Goal: Consume media (video, audio)

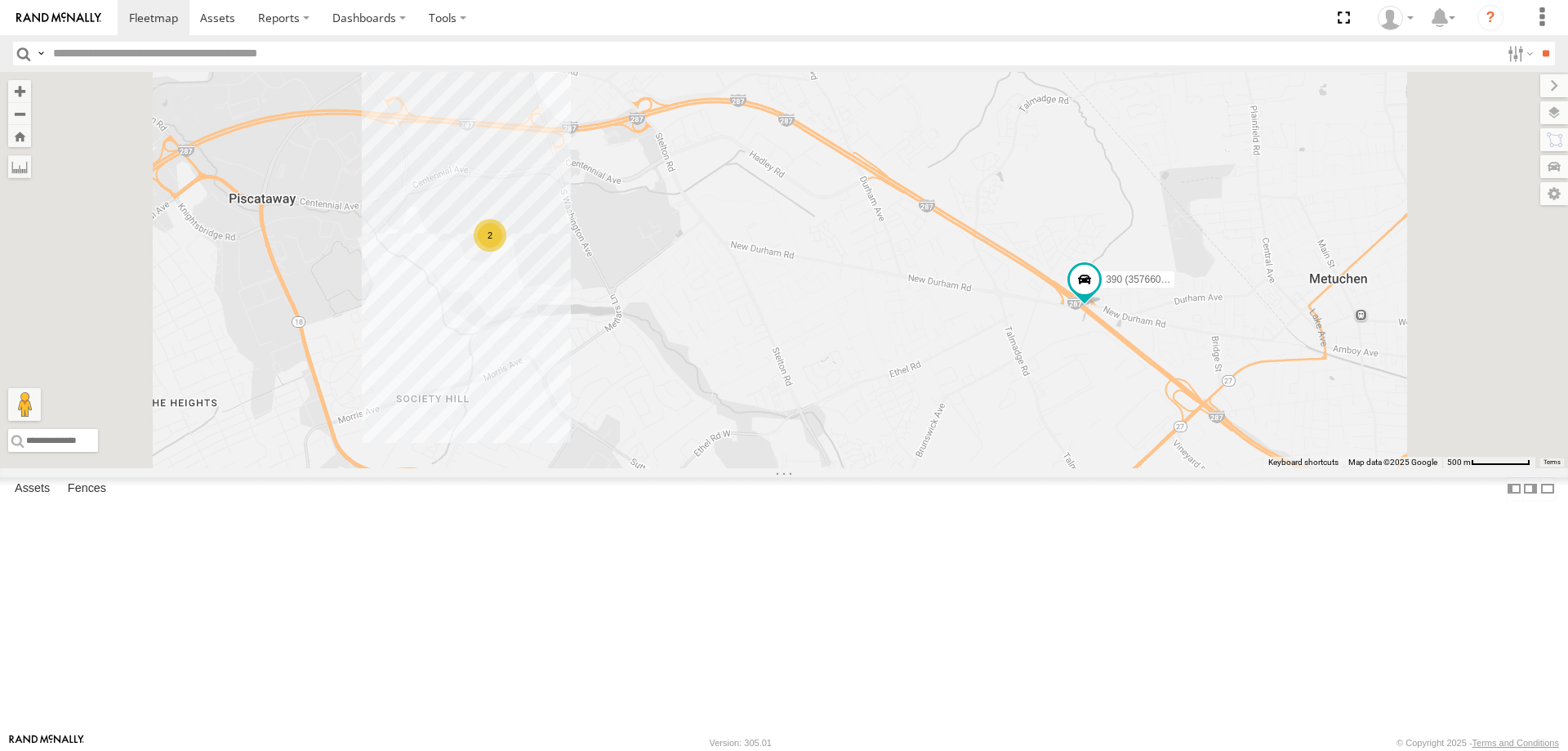
click at [0, 0] on link at bounding box center [0, 0] width 0 height 0
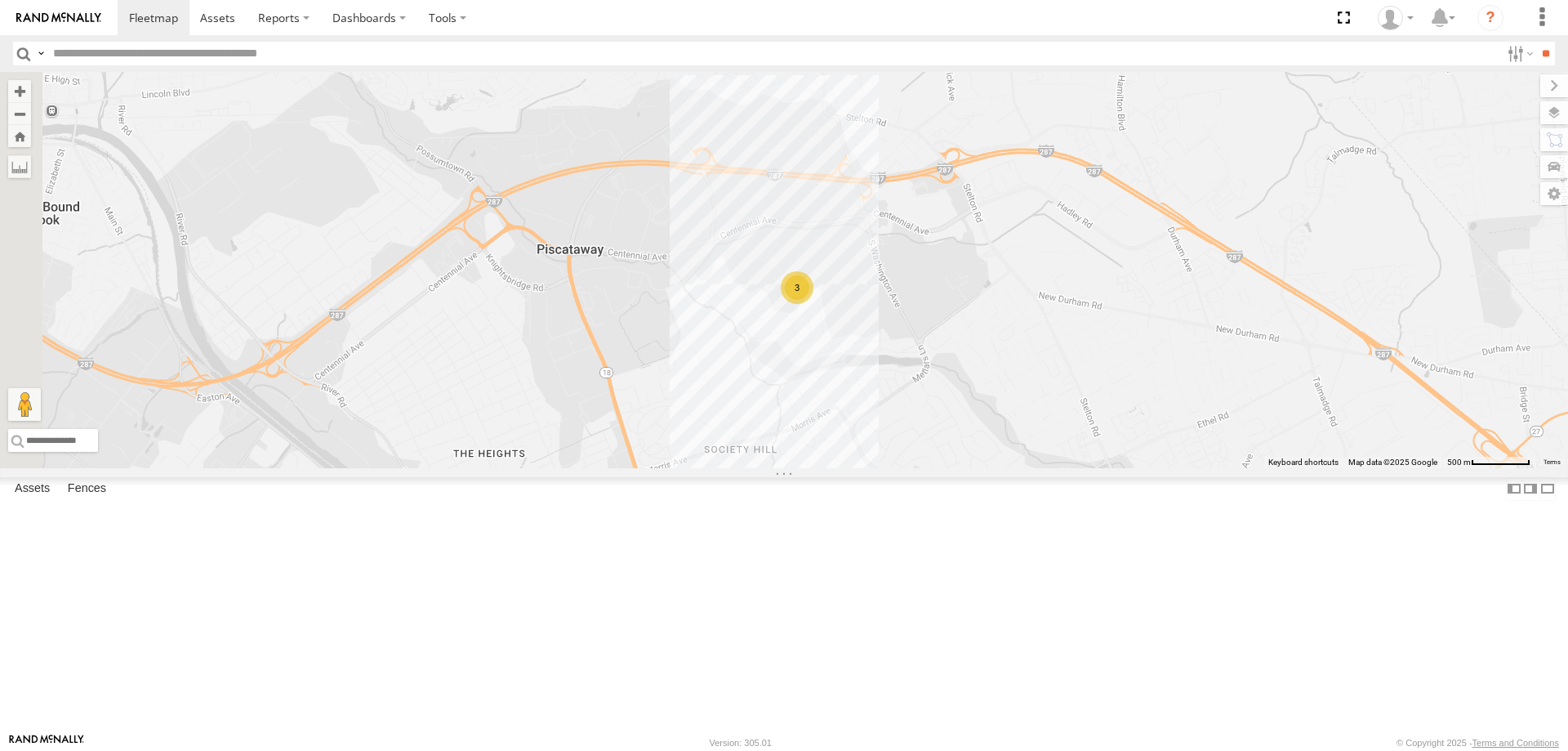
click at [0, 0] on link at bounding box center [0, 0] width 0 height 0
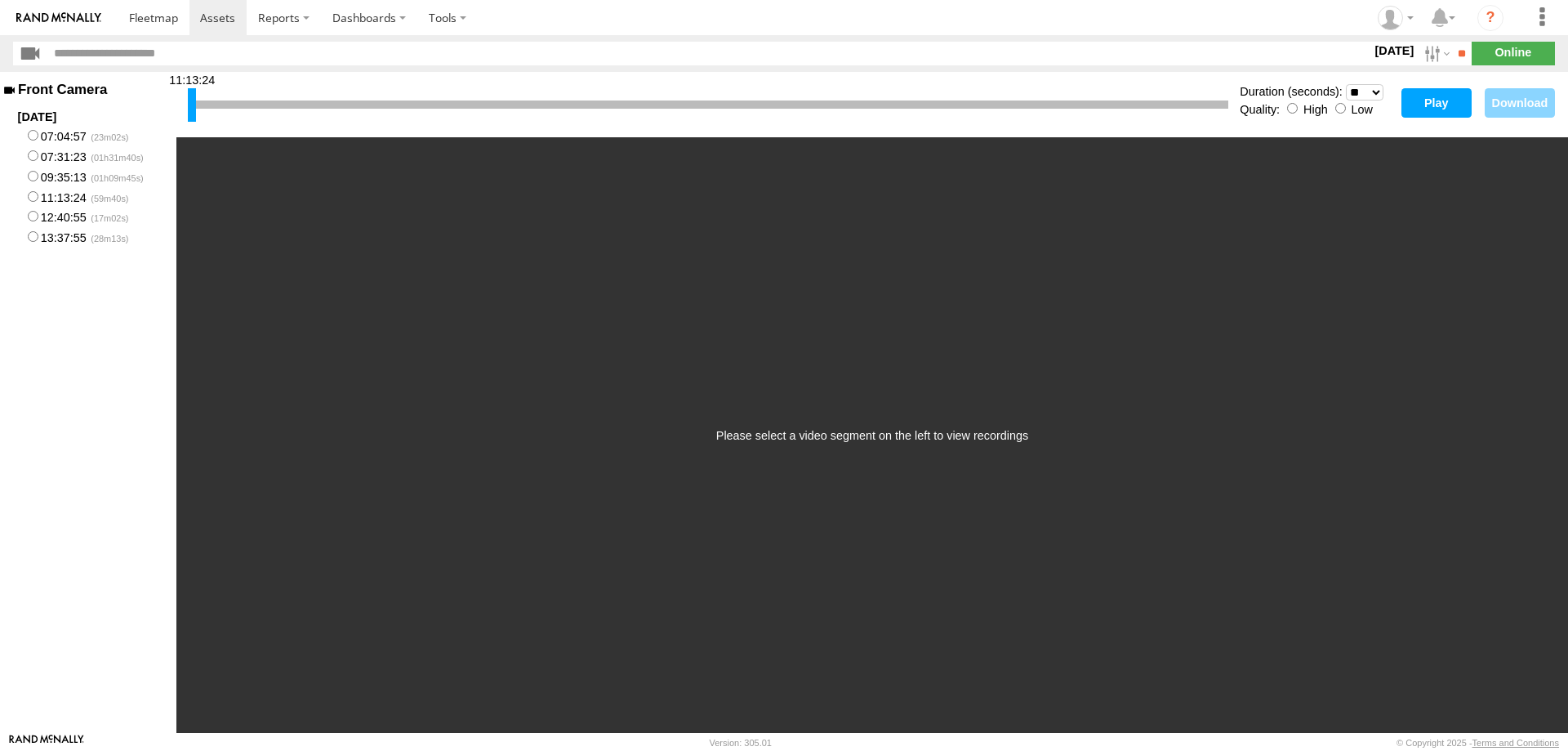
click at [1375, 94] on select "* ** ** ** ** ** ** *** *** *** ***" at bounding box center [1364, 92] width 38 height 16
select select "***"
click at [1345, 84] on select "* ** ** ** ** ** ** *** *** *** ***" at bounding box center [1364, 92] width 38 height 16
click at [1436, 105] on button "Play" at bounding box center [1436, 102] width 70 height 29
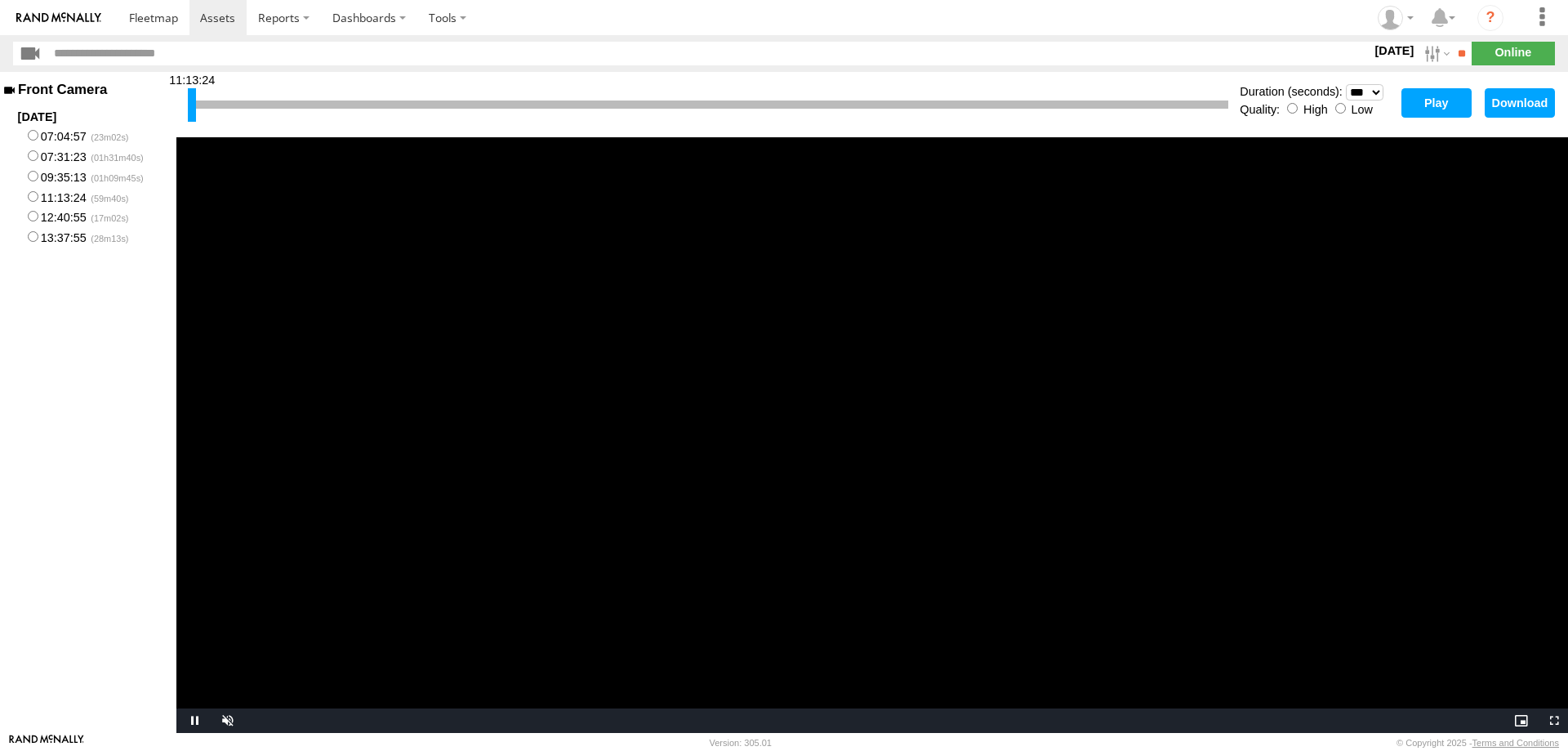
click at [885, 458] on video "Video Player" at bounding box center [872, 435] width 1392 height 595
drag, startPoint x: 189, startPoint y: 104, endPoint x: 174, endPoint y: 103, distance: 15.0
click at [174, 103] on main "Front Camera 2025-08-12 07:04:57 07:31:23 09:35:13 11:13:24 12:40:55 13:37:55 1…" at bounding box center [784, 402] width 1568 height 661
click at [568, 262] on video "Video Player" at bounding box center [872, 435] width 1392 height 595
click at [979, 629] on video "Video Player" at bounding box center [872, 435] width 1392 height 595
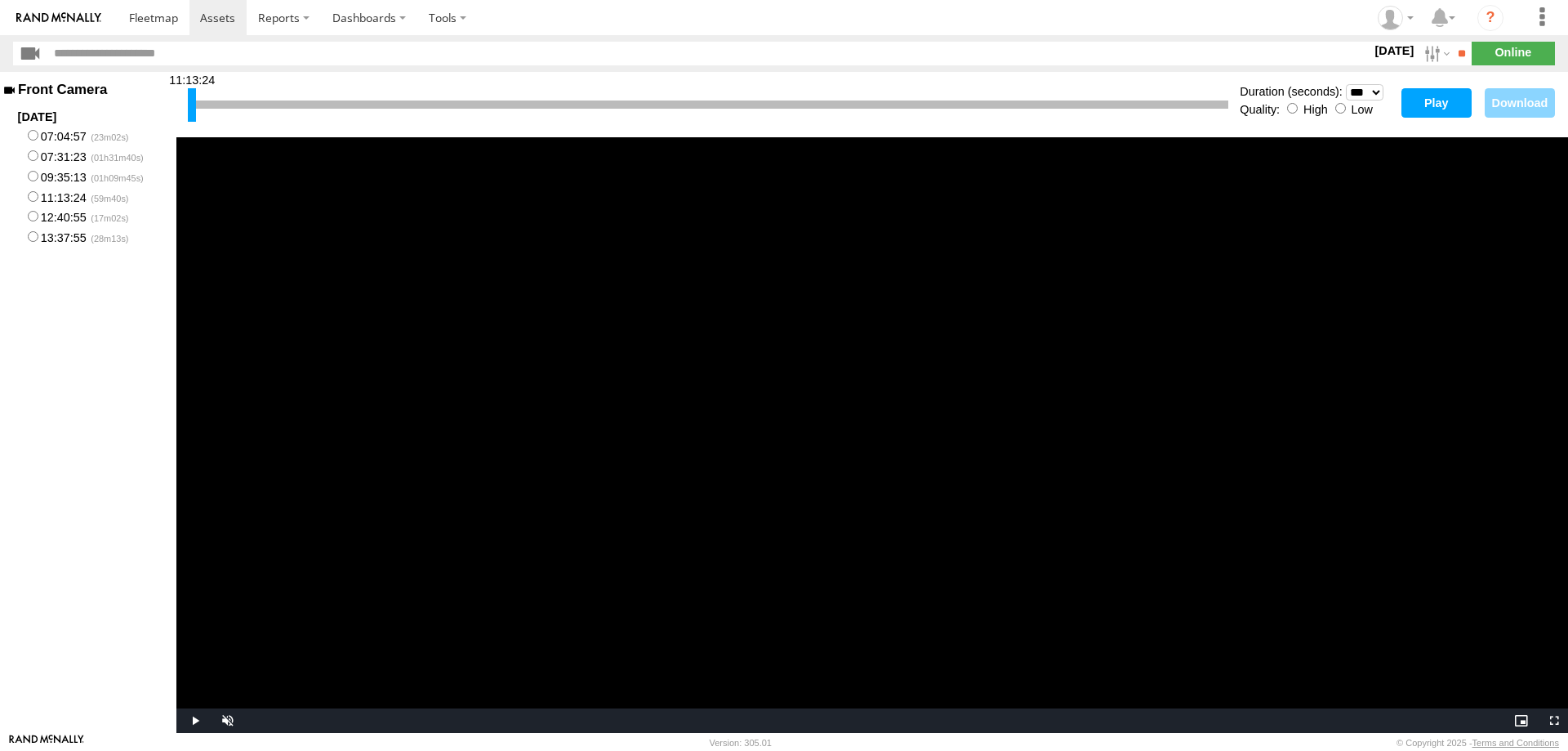
click at [952, 567] on video "Video Player" at bounding box center [872, 435] width 1392 height 595
click at [1049, 528] on video "Video Player" at bounding box center [872, 435] width 1392 height 595
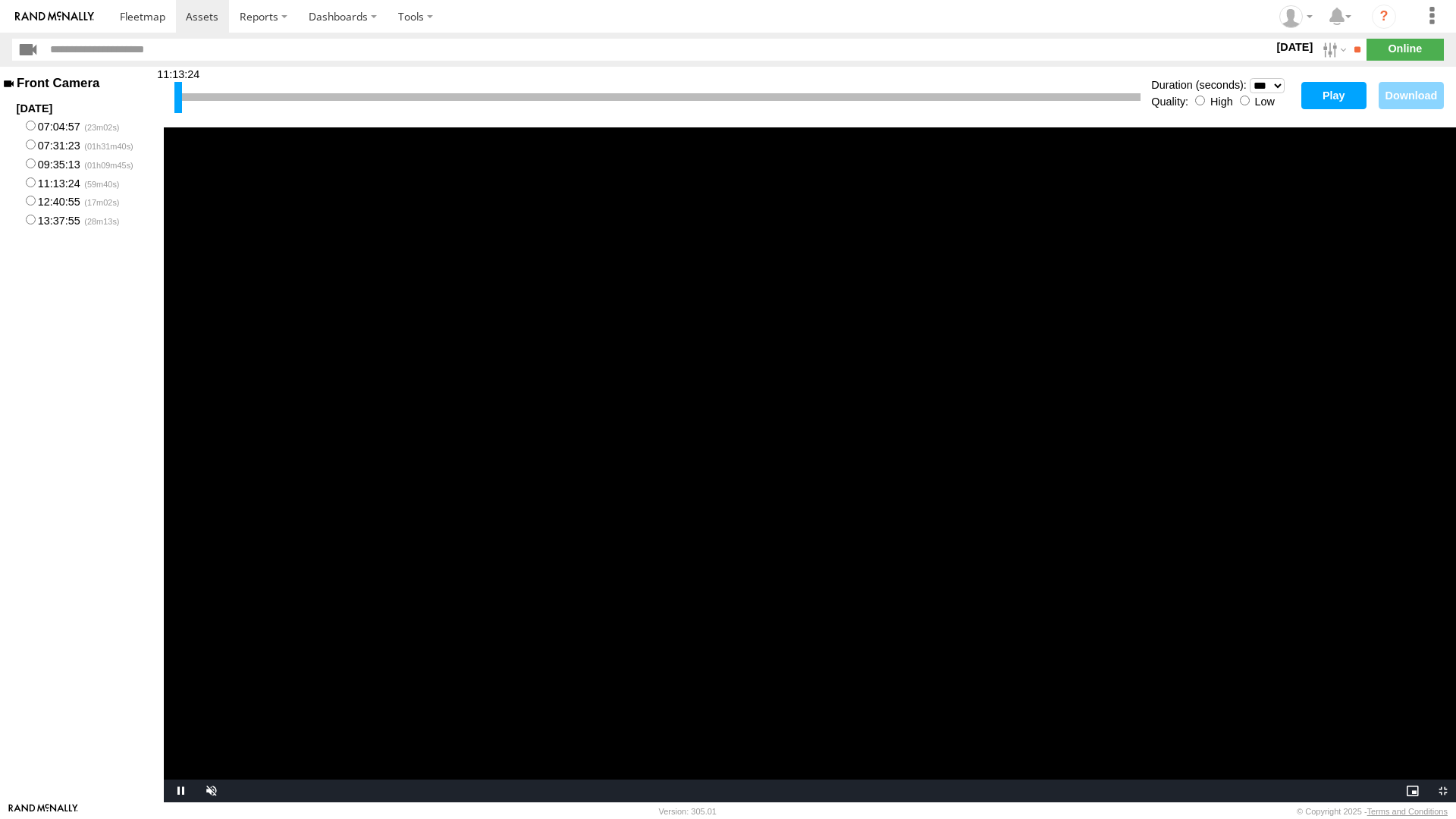
click at [982, 581] on video "Video Player" at bounding box center [810, 465] width 1292 height 675
click at [1441, 697] on span "Video Player" at bounding box center [1440, 791] width 30 height 0
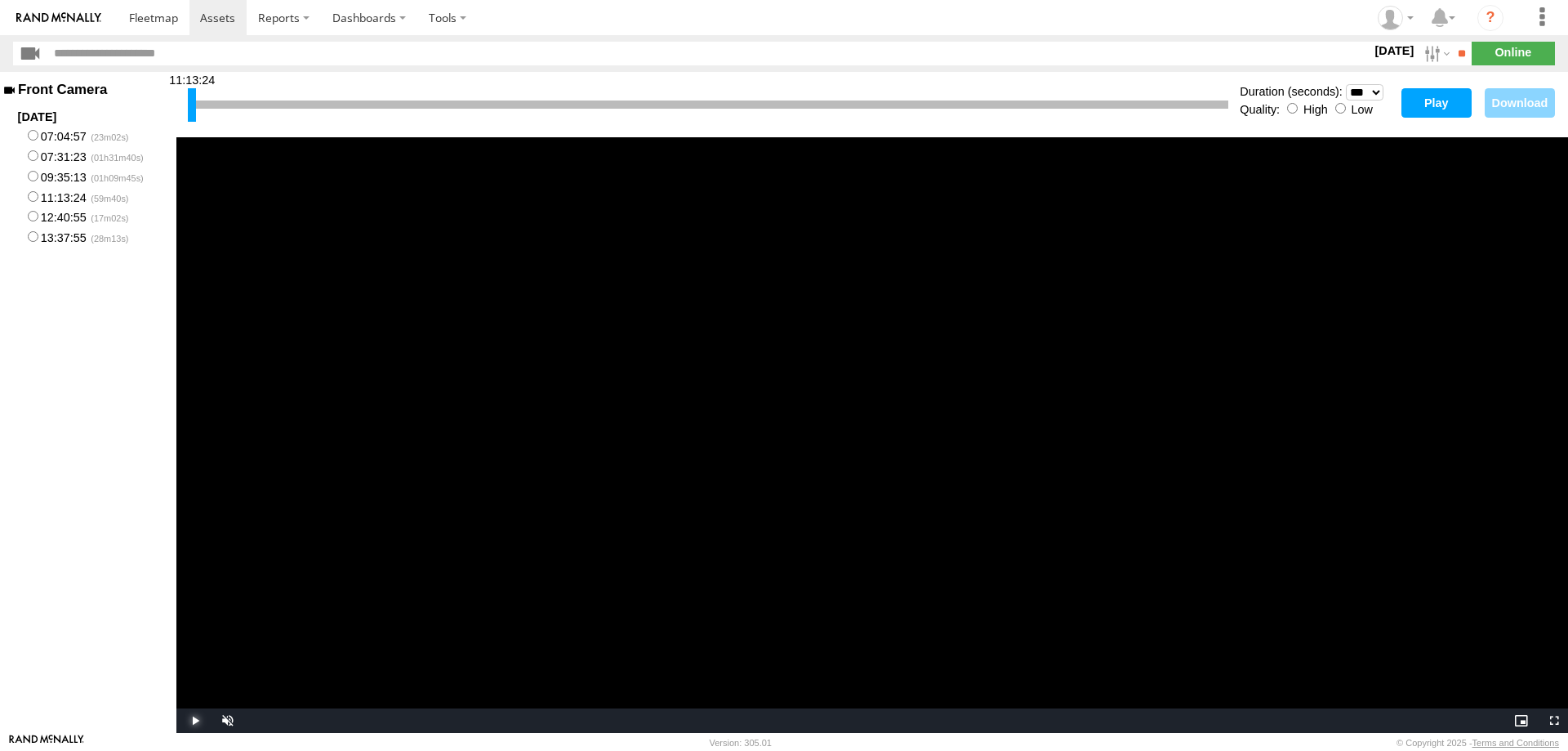
click at [193, 721] on span "Video Player" at bounding box center [192, 721] width 32 height 0
click at [963, 597] on video "Video Player" at bounding box center [872, 435] width 1392 height 595
click at [1292, 720] on div "Pause Unmute 42% Current Time 1:33 / Duration 3:00 Loaded : 53.43% 1:34 Stream …" at bounding box center [872, 721] width 1392 height 25
click at [1094, 103] on div at bounding box center [707, 104] width 1040 height 9
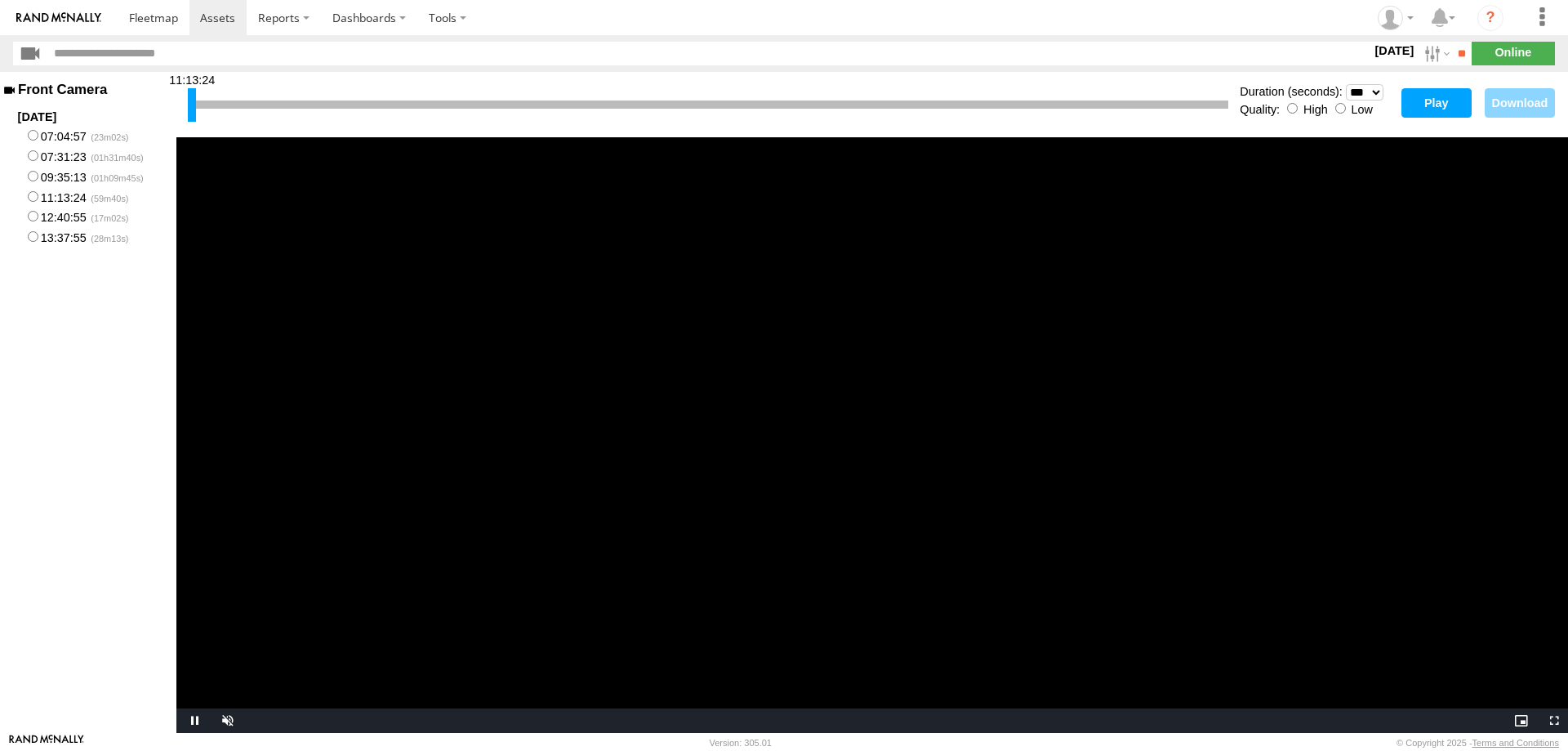
click at [854, 509] on video "Video Player" at bounding box center [872, 435] width 1392 height 595
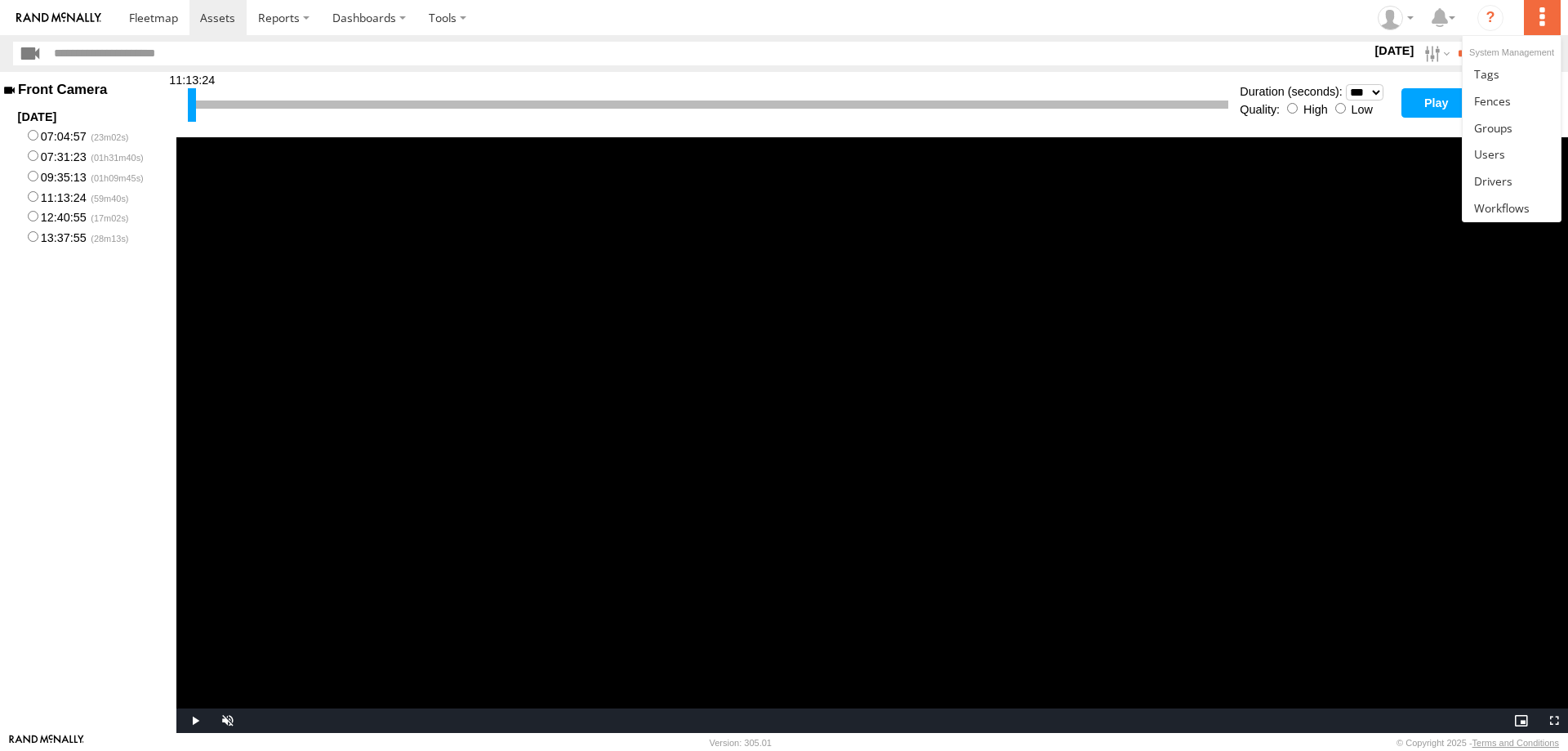
click at [1540, 21] on label at bounding box center [1541, 17] width 36 height 35
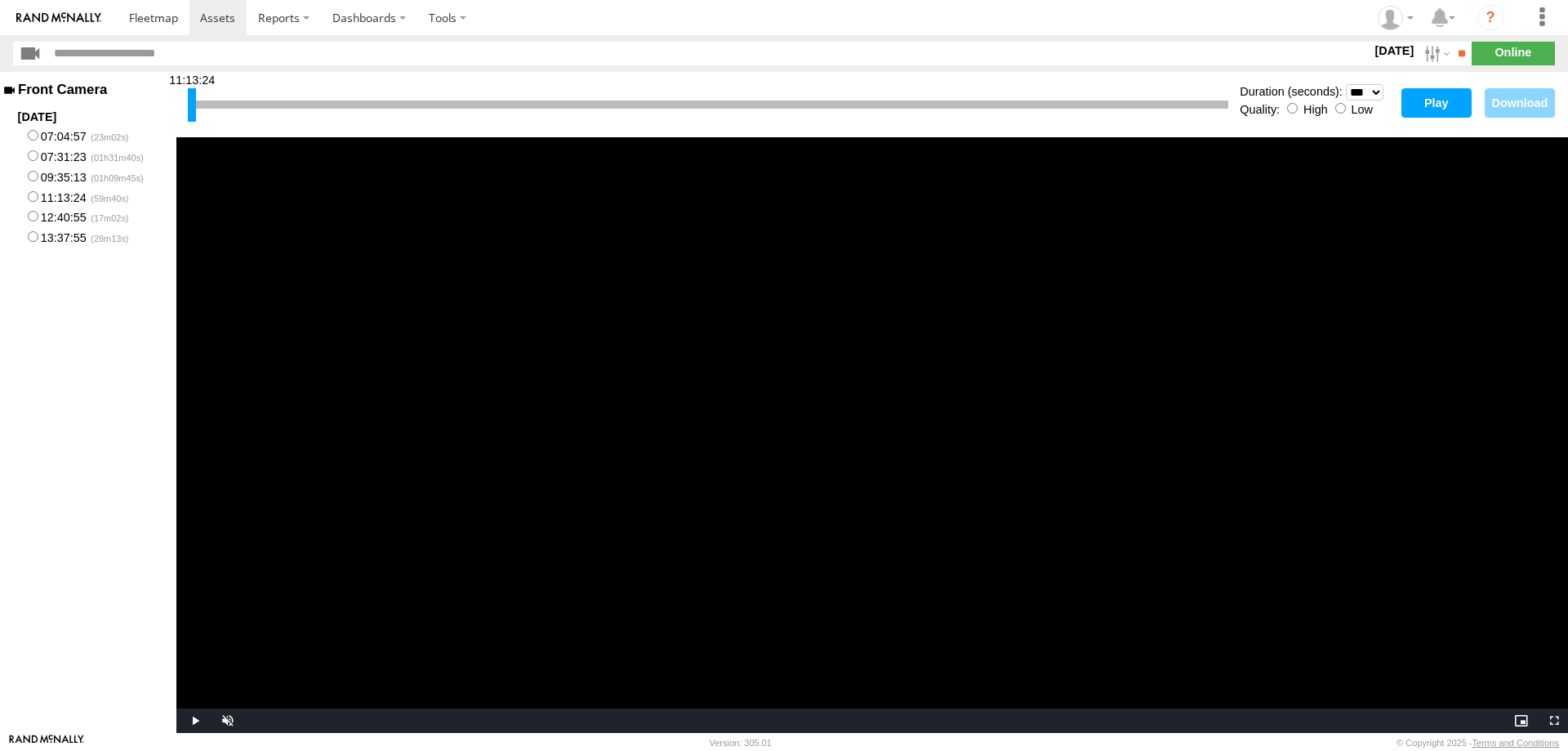
click at [1254, 24] on section at bounding box center [840, 17] width 1446 height 35
click at [908, 662] on video "Video Player" at bounding box center [872, 435] width 1392 height 595
click at [1553, 721] on span "Video Player" at bounding box center [1551, 721] width 32 height 0
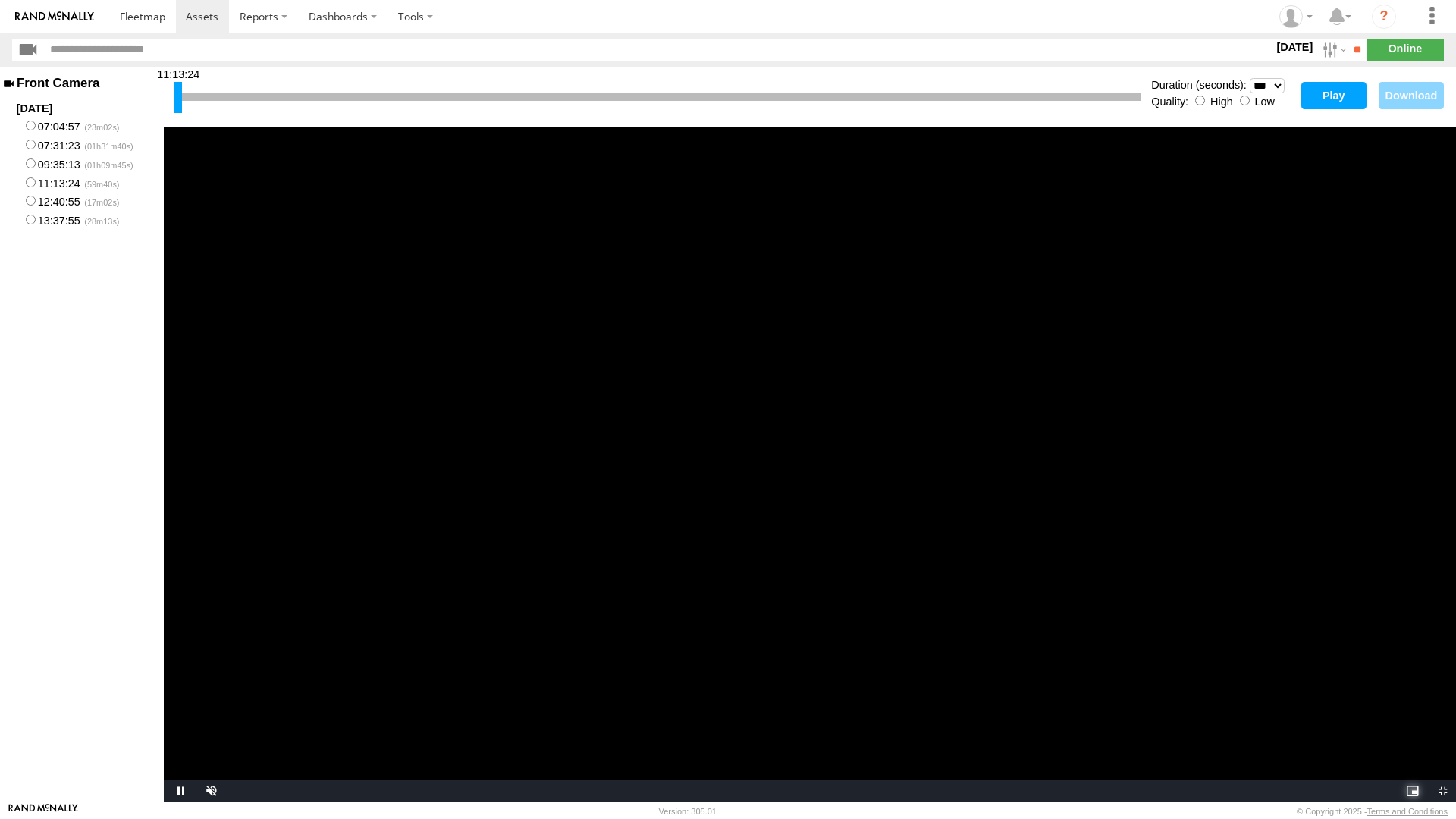
click at [1409, 697] on span "Video Player" at bounding box center [1410, 791] width 30 height 0
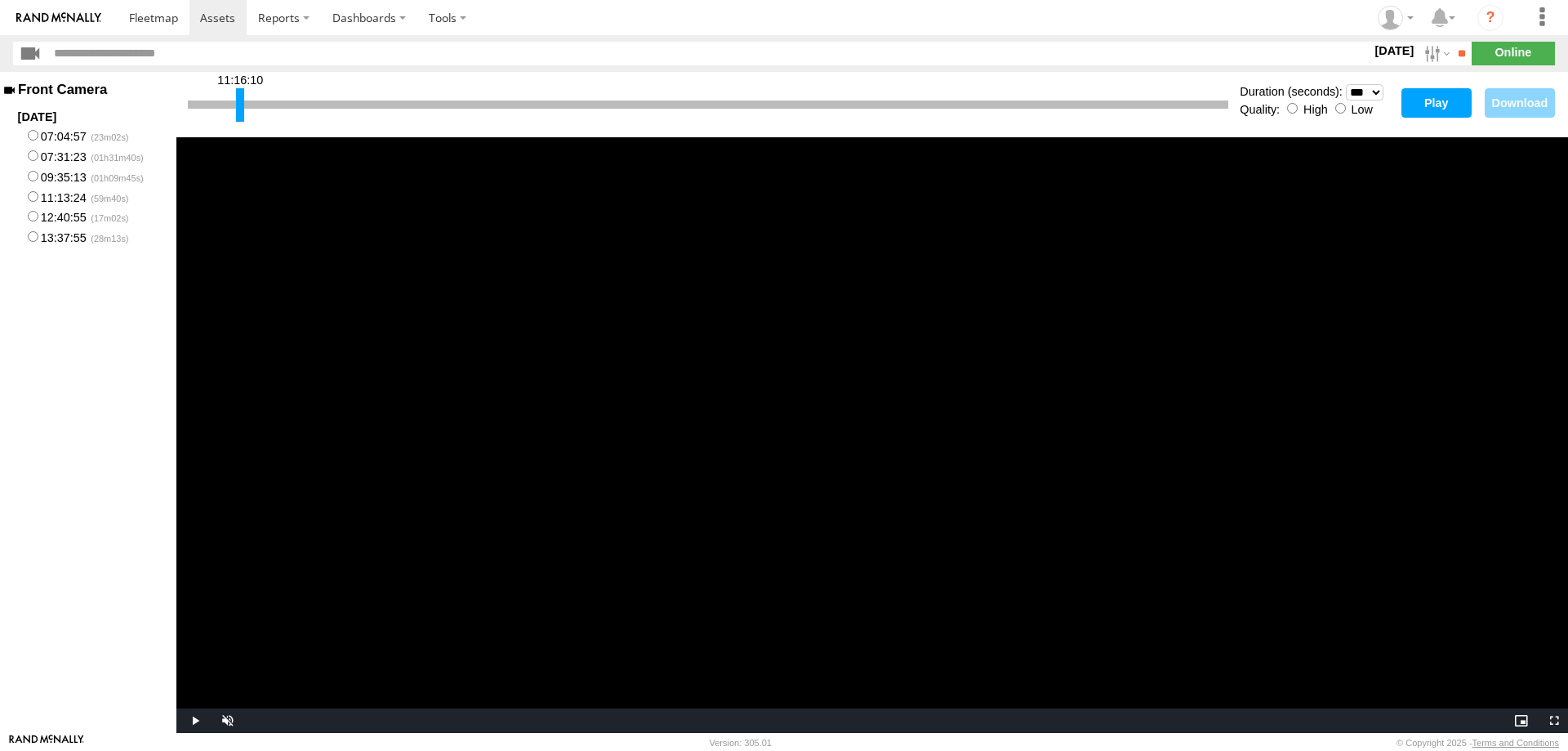
drag, startPoint x: 192, startPoint y: 104, endPoint x: 241, endPoint y: 115, distance: 50.2
click at [241, 115] on div at bounding box center [240, 104] width 9 height 33
click at [208, 217] on video "Video Player" at bounding box center [872, 435] width 1392 height 595
click at [801, 386] on video "Video Player" at bounding box center [872, 435] width 1392 height 595
click at [891, 532] on video "Video Player" at bounding box center [872, 435] width 1392 height 595
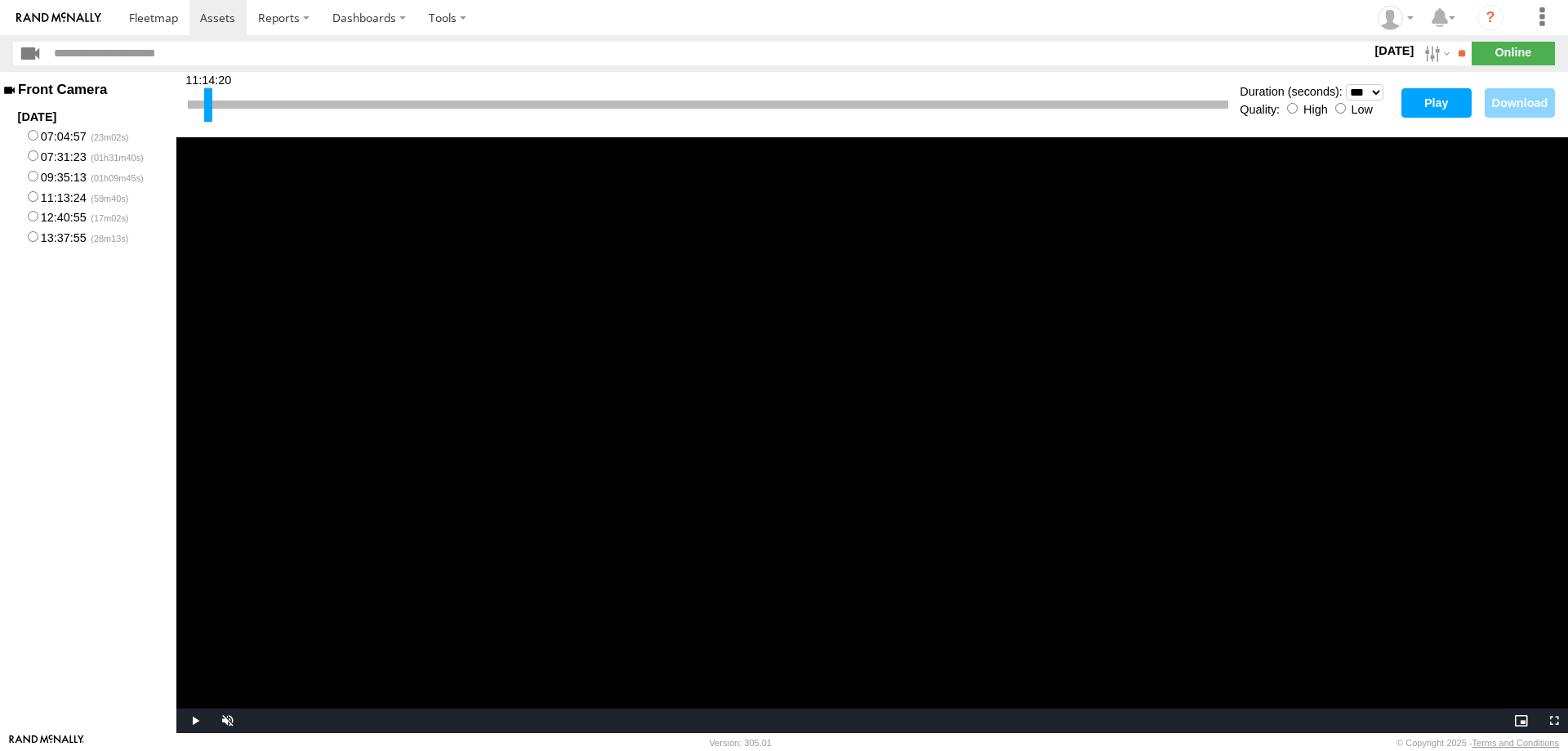
click at [891, 532] on video "Video Player" at bounding box center [872, 435] width 1392 height 595
click at [839, 534] on video "Video Player" at bounding box center [872, 435] width 1392 height 595
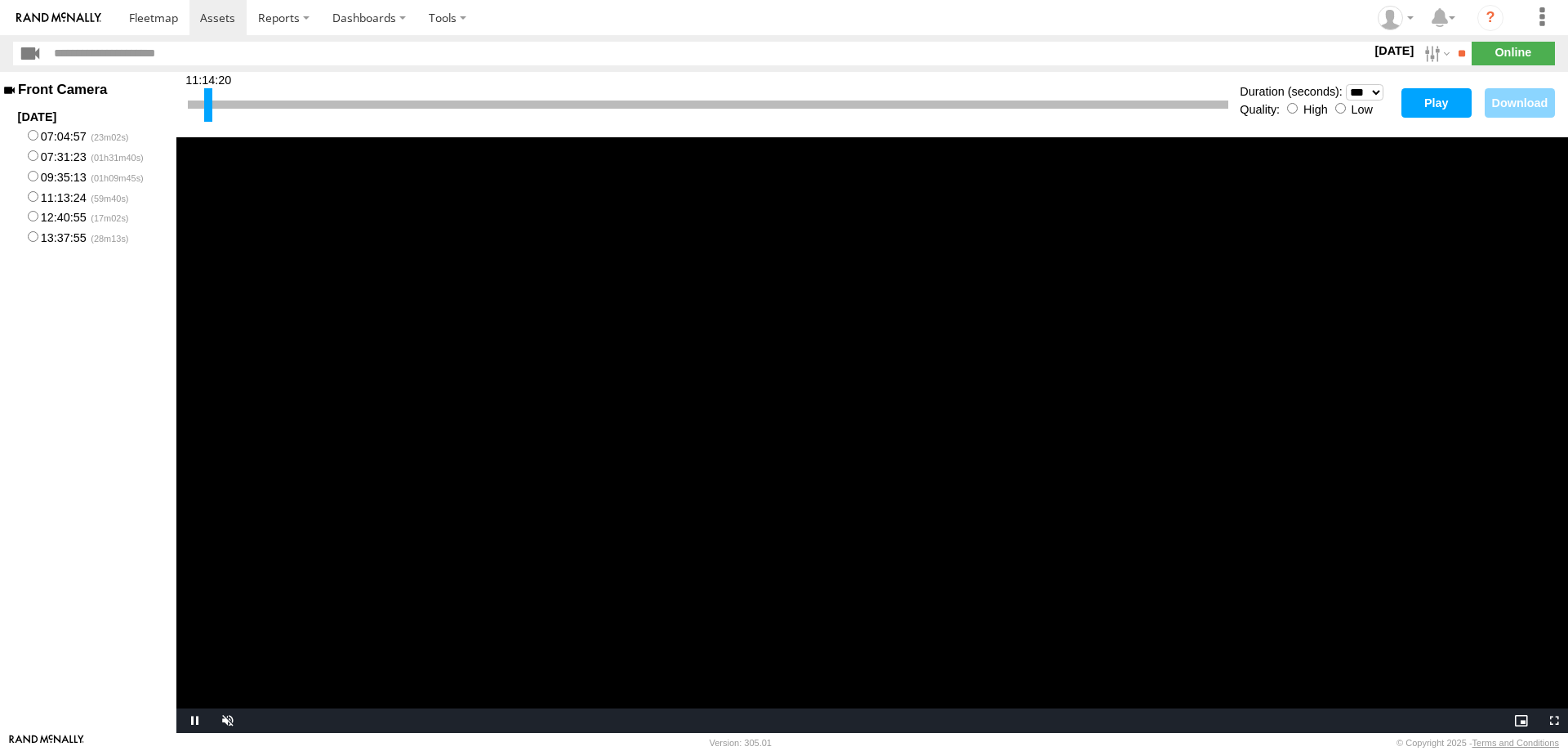
click at [839, 534] on video "Video Player" at bounding box center [872, 435] width 1392 height 595
click at [1553, 721] on span "Video Player" at bounding box center [1551, 721] width 32 height 0
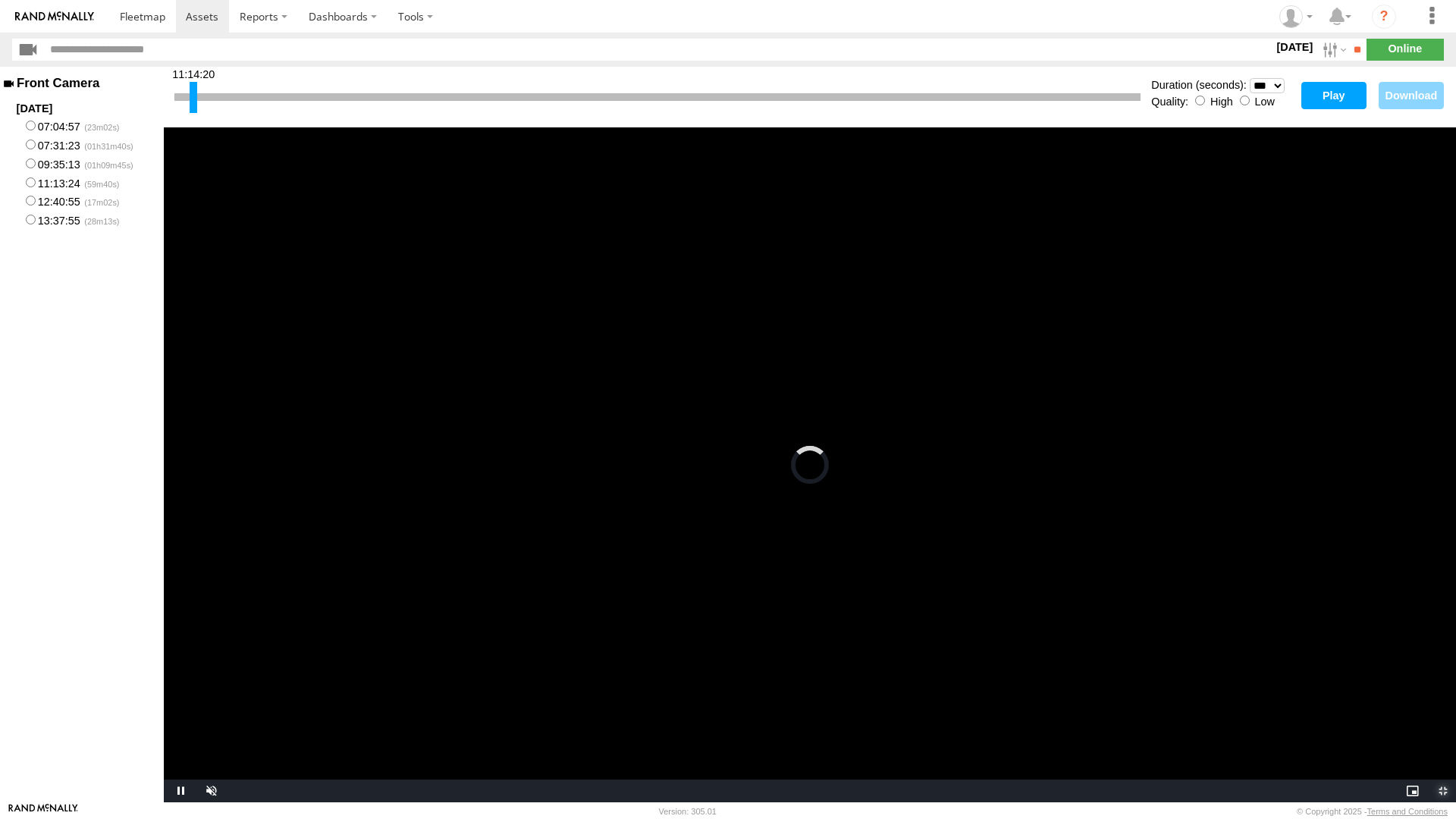
click at [1443, 697] on span "Video Player" at bounding box center [1440, 791] width 30 height 0
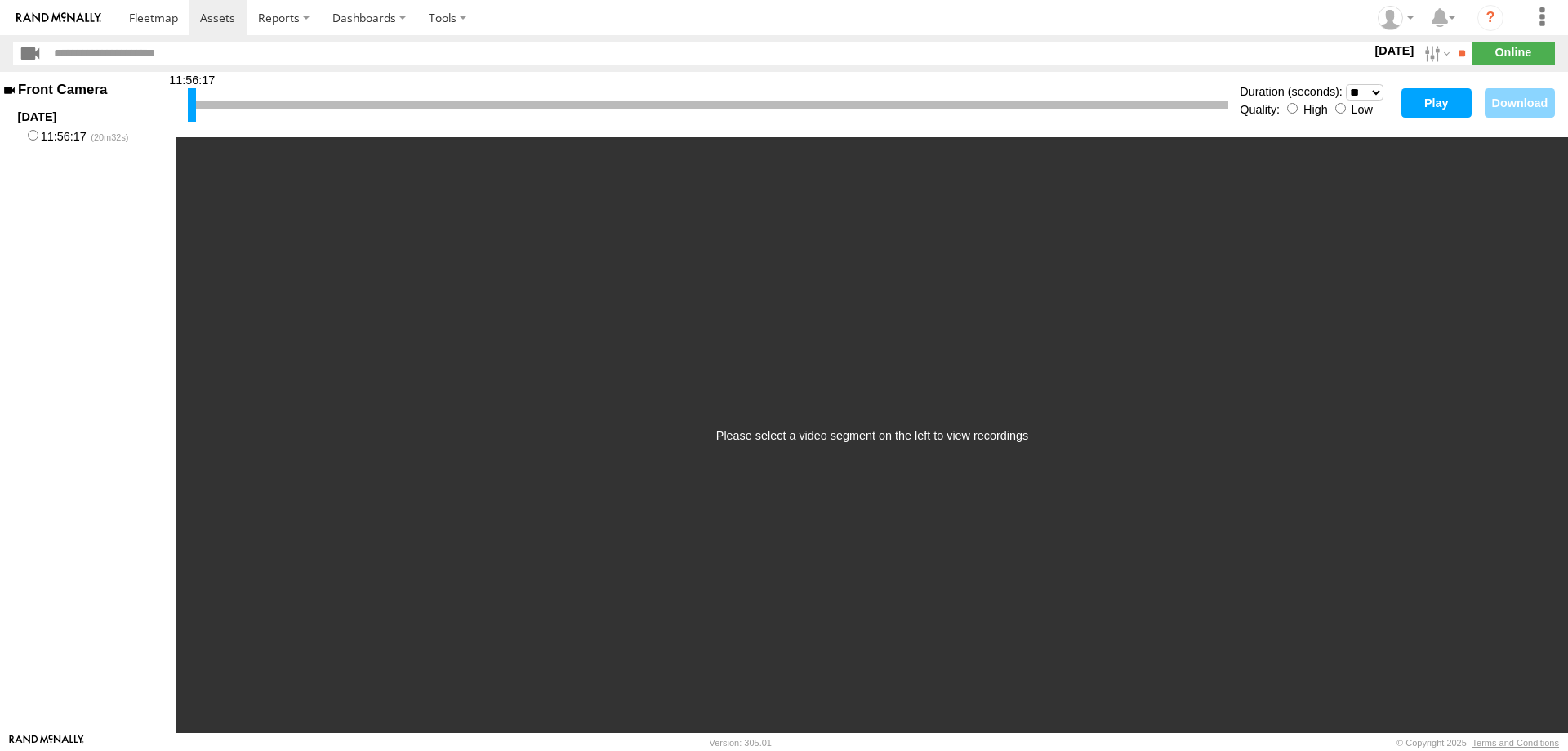
click at [1374, 92] on select "* ** ** ** ** ** ** *** *** *** ***" at bounding box center [1364, 92] width 38 height 16
select select "**"
click at [1345, 84] on select "* ** ** ** ** ** ** *** *** *** ***" at bounding box center [1364, 92] width 38 height 16
click at [1431, 111] on button "Play" at bounding box center [1436, 102] width 70 height 29
